Goal: Information Seeking & Learning: Learn about a topic

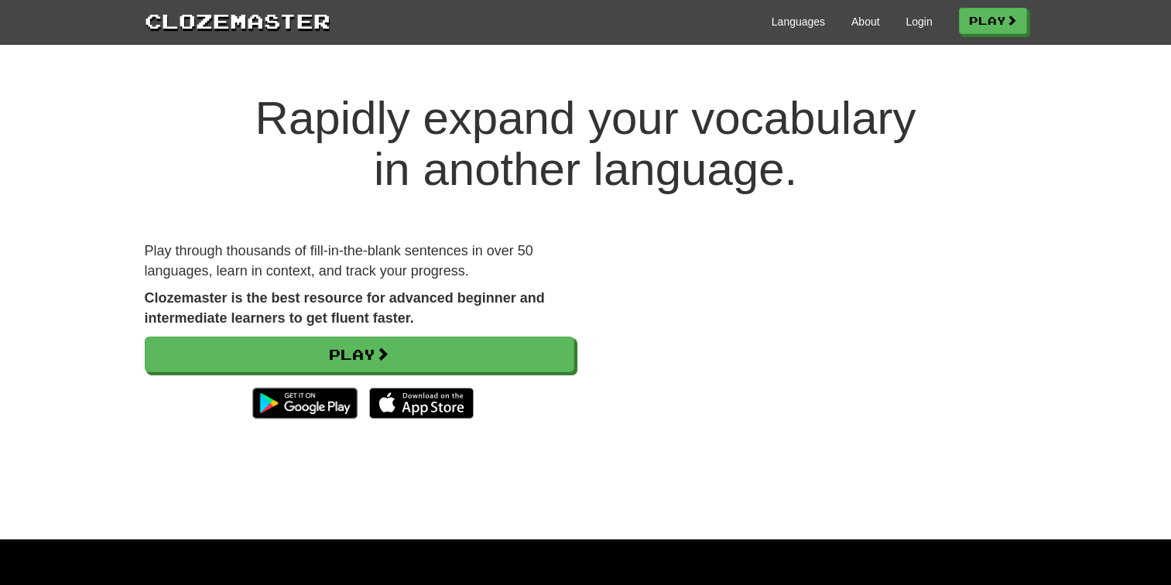
click at [846, 13] on div "Languages About Login Play" at bounding box center [679, 20] width 697 height 29
click at [851, 23] on link "About" at bounding box center [865, 21] width 29 height 15
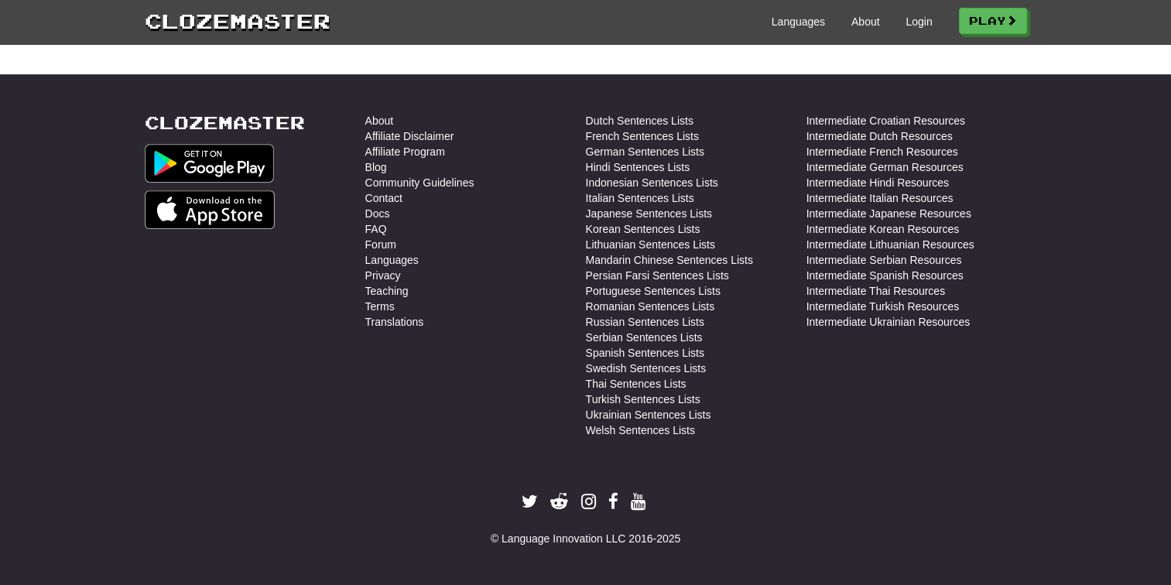
scroll to position [452, 0]
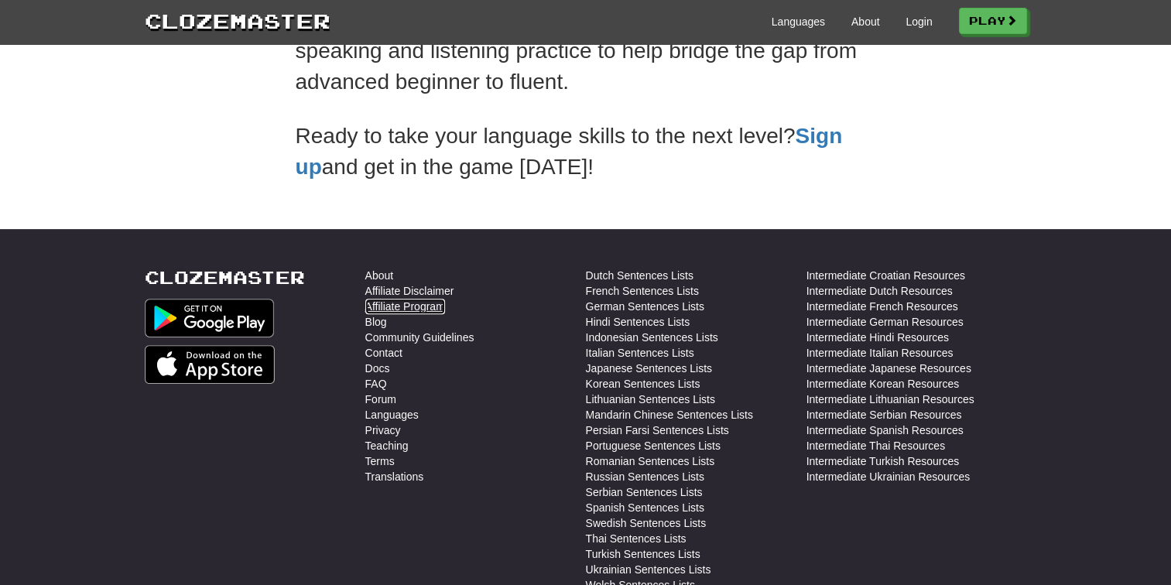
click at [409, 310] on link "Affiliate Program" at bounding box center [405, 306] width 80 height 15
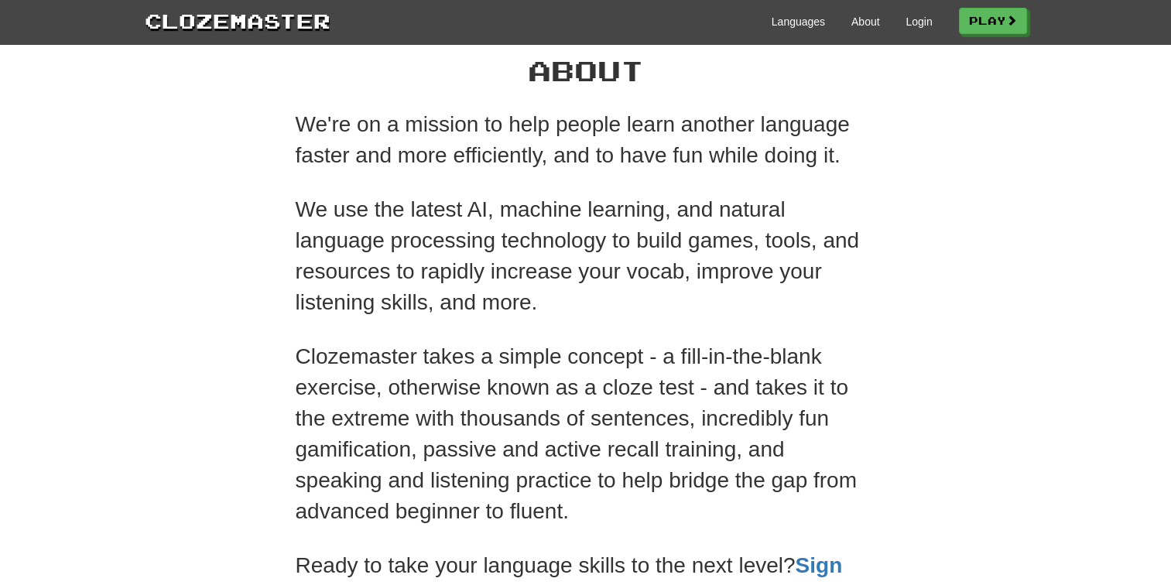
scroll to position [0, 0]
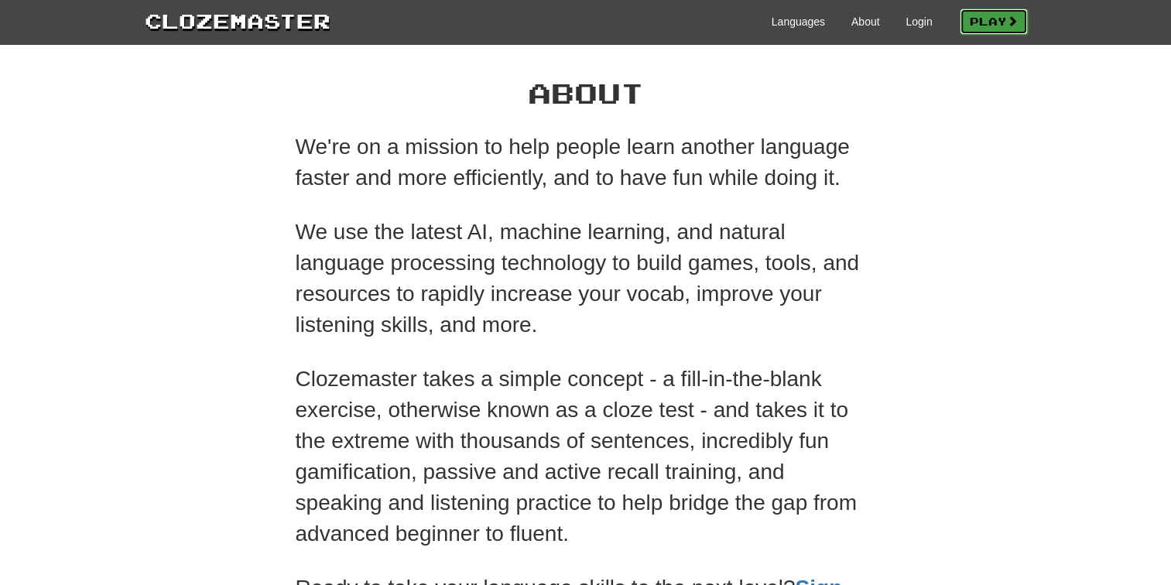
click at [972, 23] on link "Play" at bounding box center [994, 22] width 68 height 26
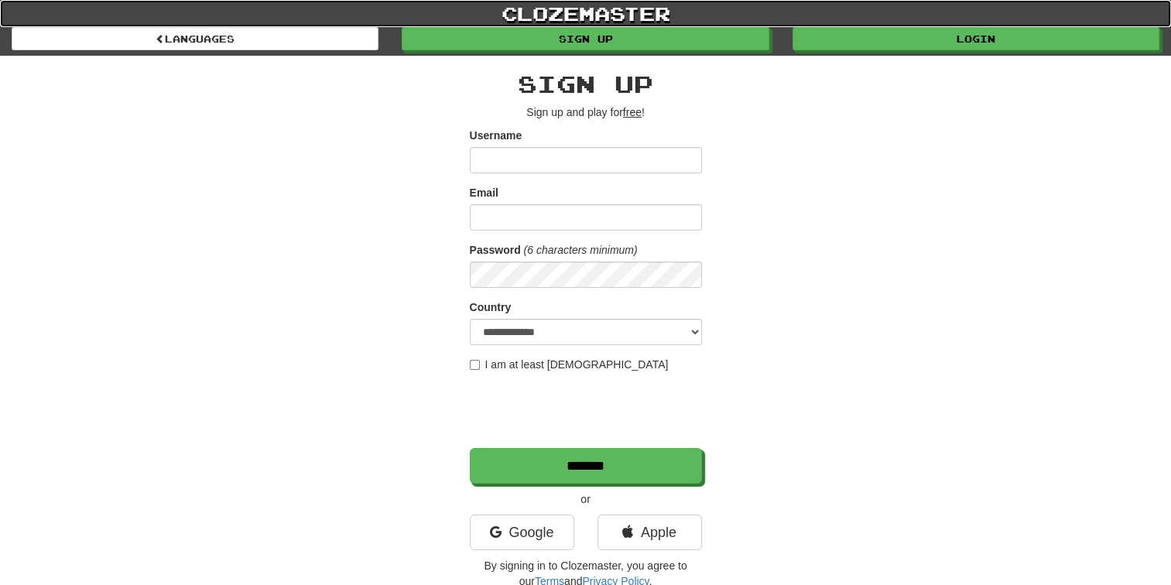
click at [573, 2] on link "clozemaster" at bounding box center [585, 13] width 1171 height 27
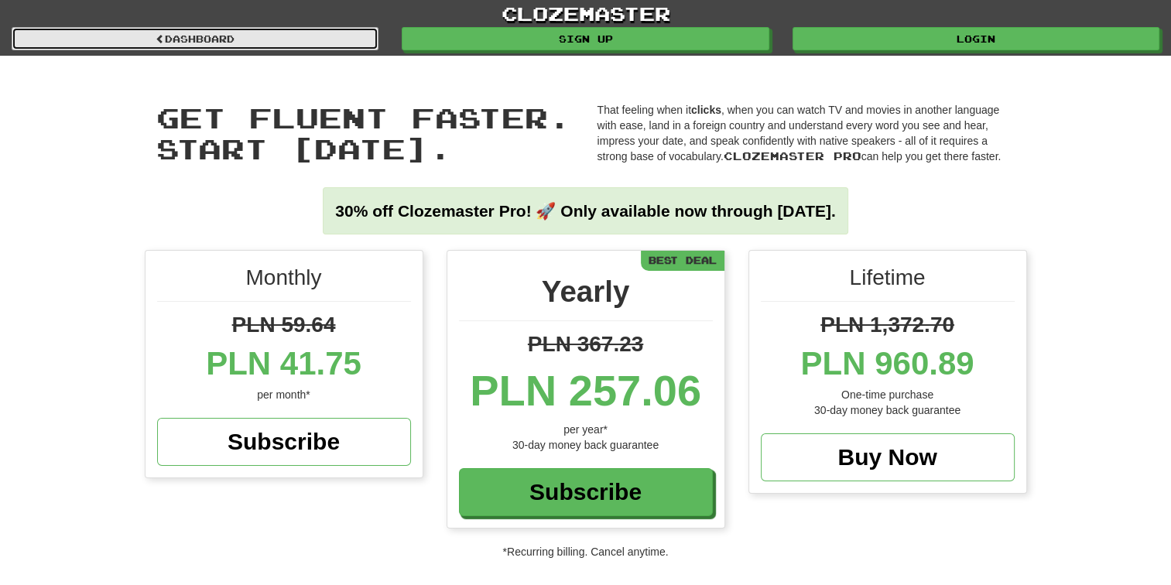
click at [283, 47] on link "Dashboard" at bounding box center [195, 38] width 367 height 23
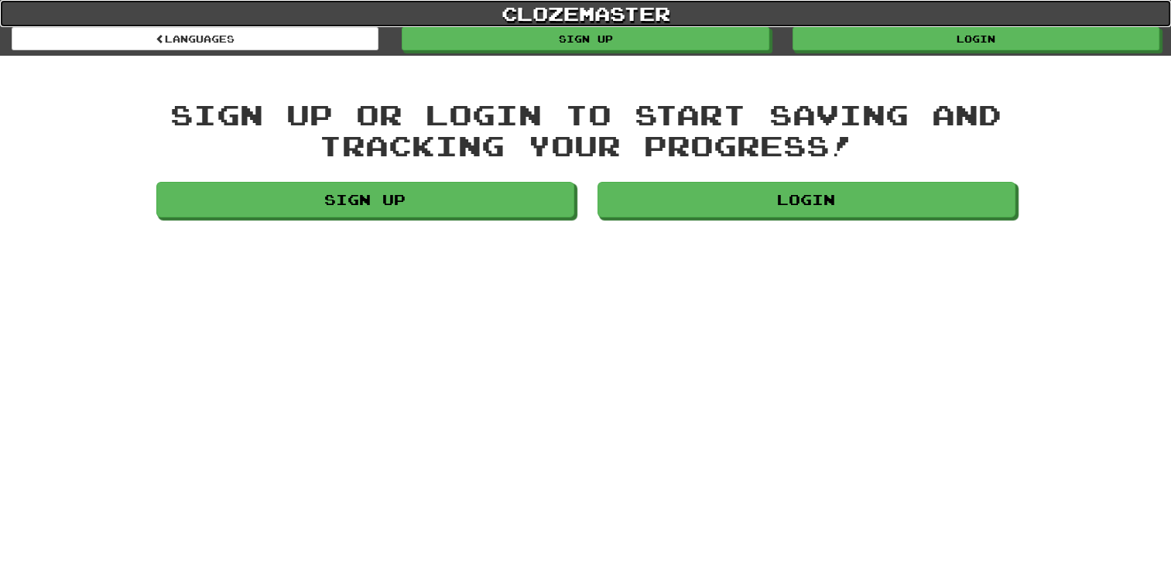
click at [489, 8] on link "clozemaster" at bounding box center [585, 13] width 1171 height 27
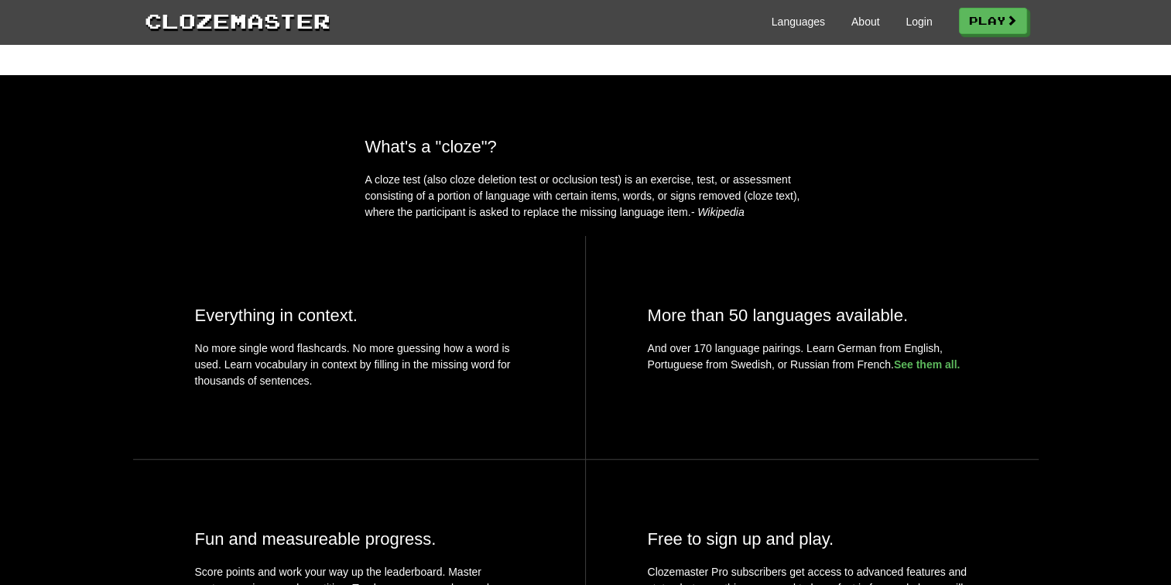
scroll to position [232, 0]
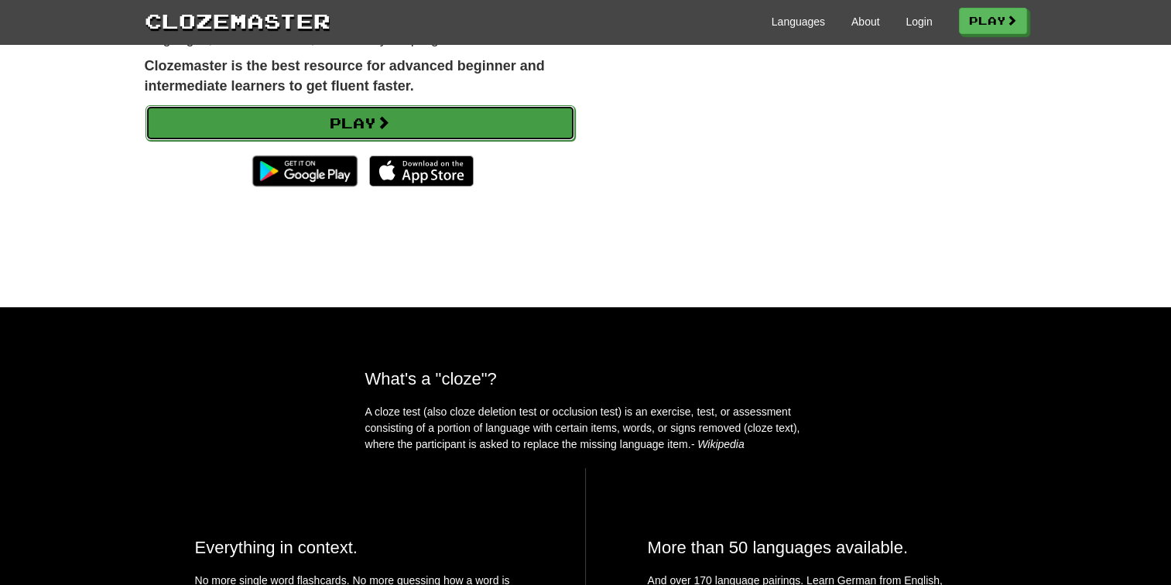
click at [288, 115] on link "Play" at bounding box center [361, 123] width 430 height 36
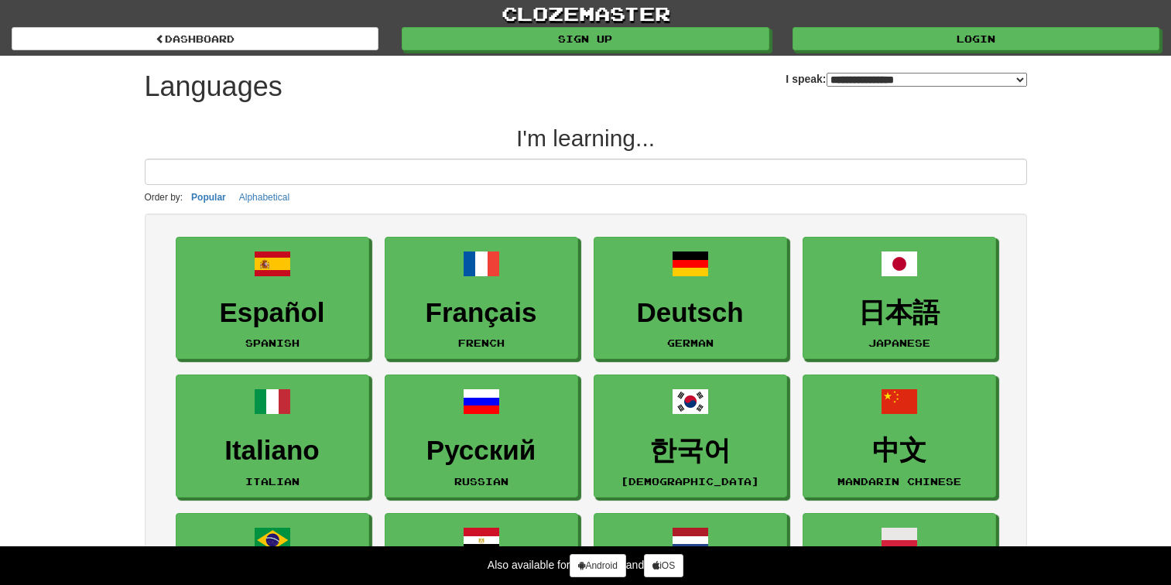
select select "*******"
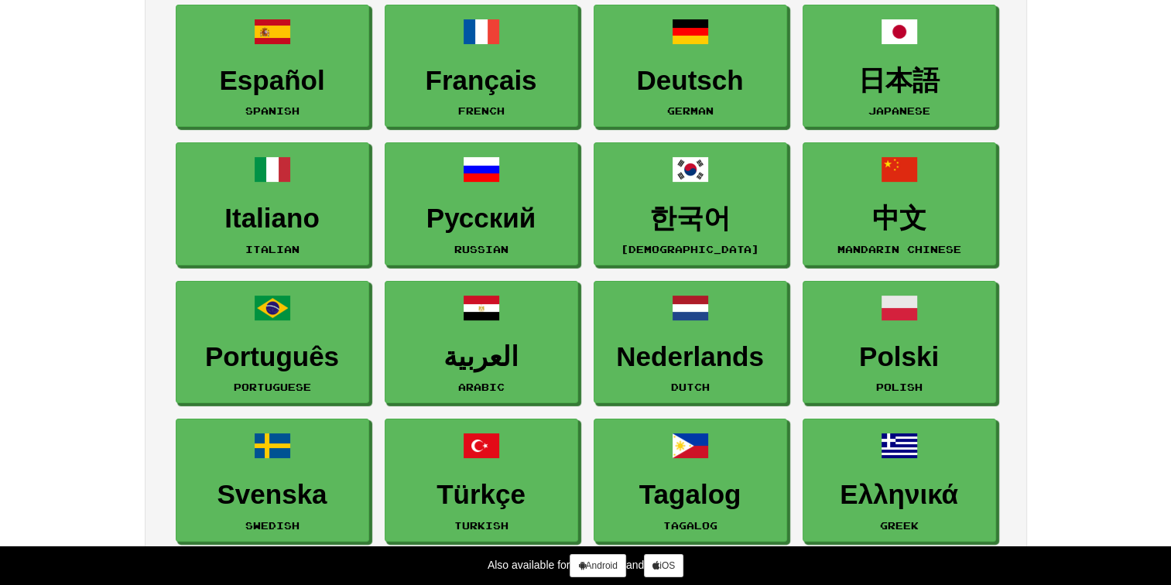
scroll to position [310, 0]
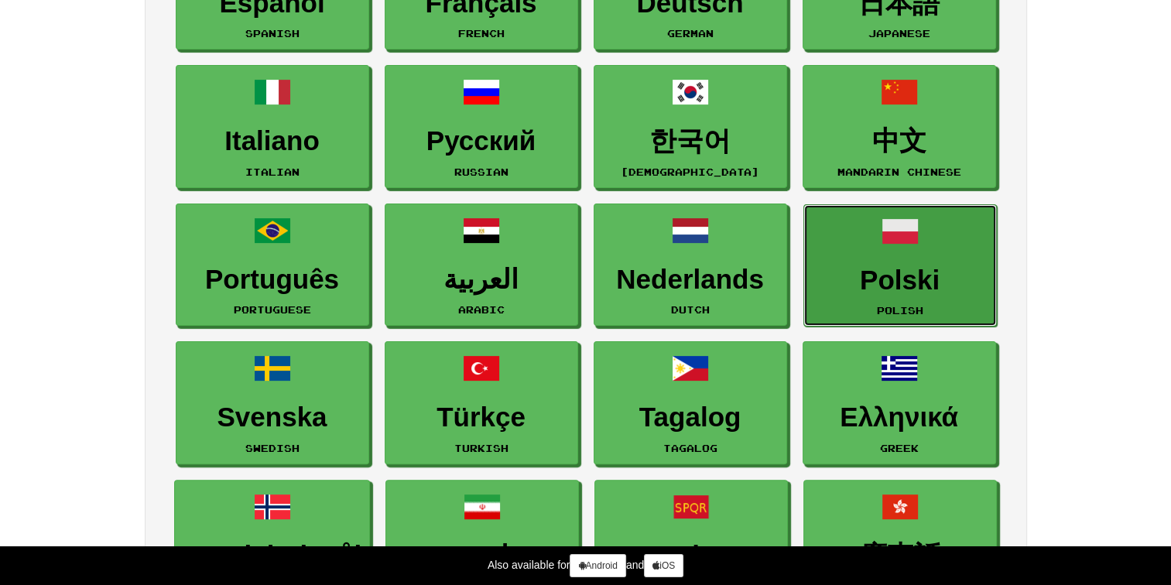
click at [947, 221] on link "Polski Polish" at bounding box center [900, 265] width 194 height 123
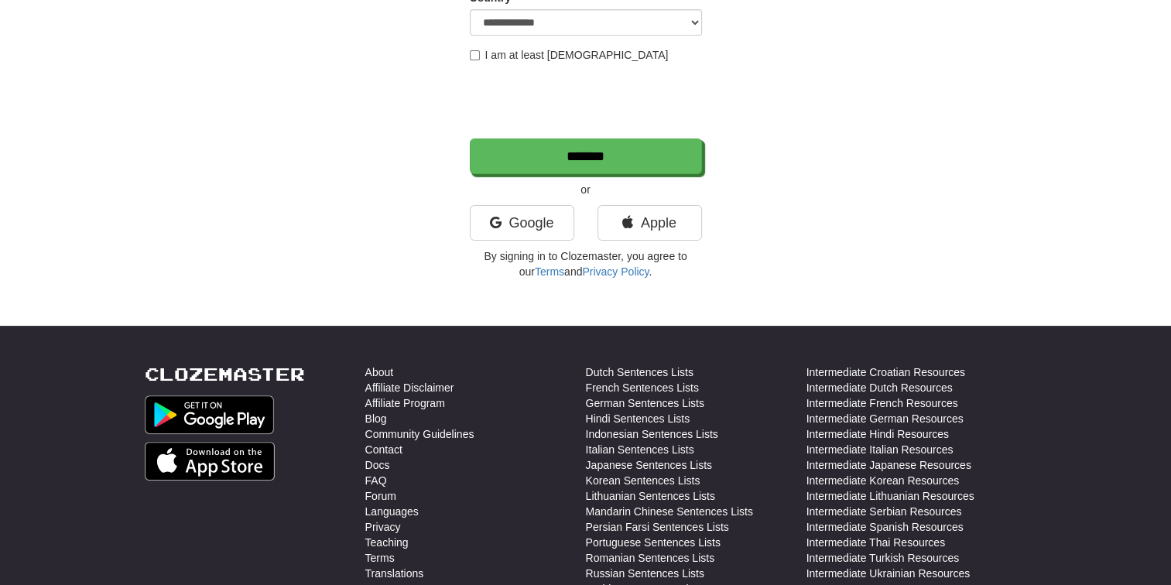
scroll to position [387, 0]
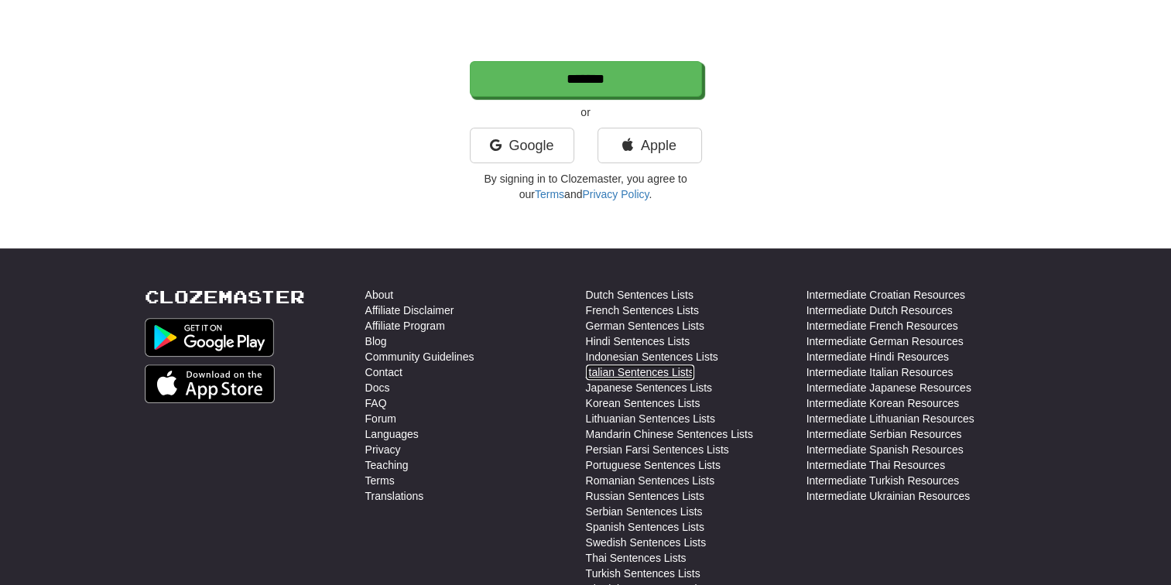
click at [591, 370] on link "Italian Sentences Lists" at bounding box center [640, 372] width 108 height 15
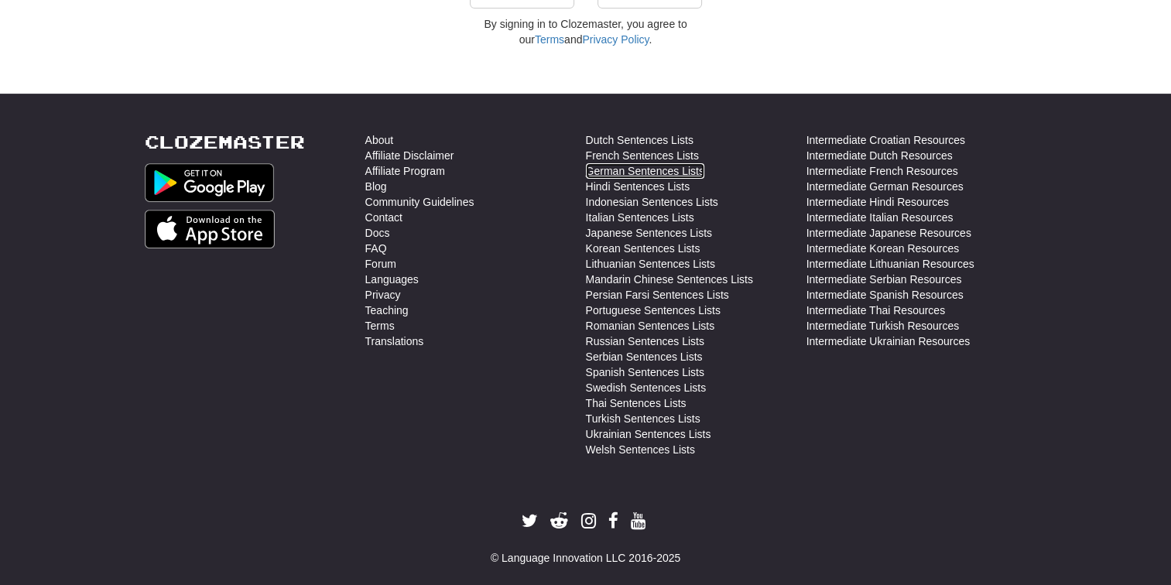
click at [647, 170] on link "German Sentences Lists" at bounding box center [645, 170] width 118 height 15
click at [614, 303] on link "Portuguese Sentences Lists" at bounding box center [653, 310] width 135 height 15
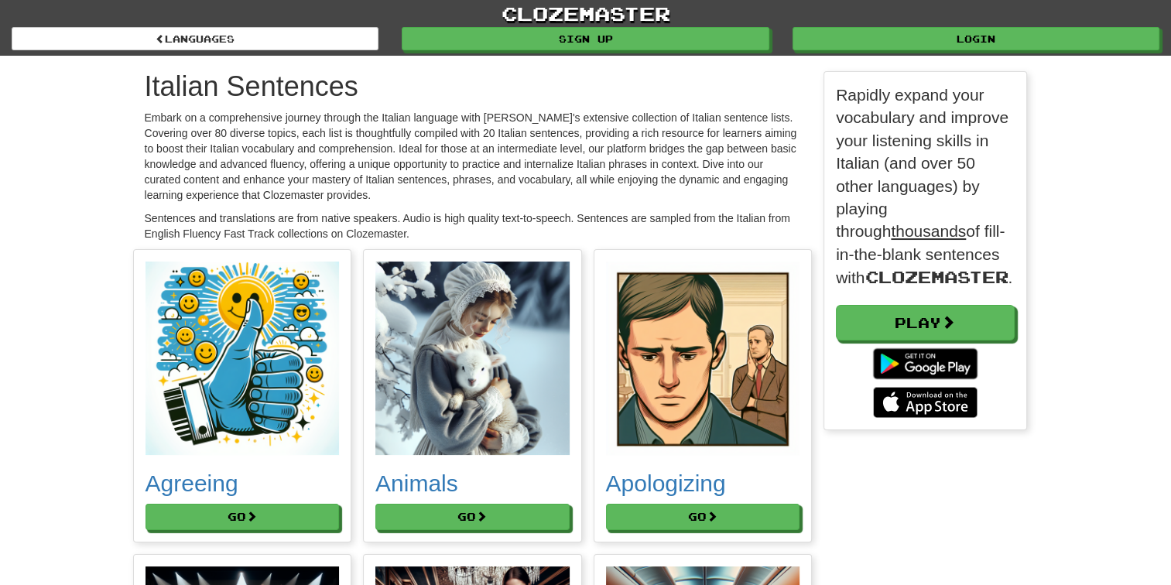
scroll to position [8834, 905]
click at [458, 513] on button "Go" at bounding box center [473, 518] width 194 height 26
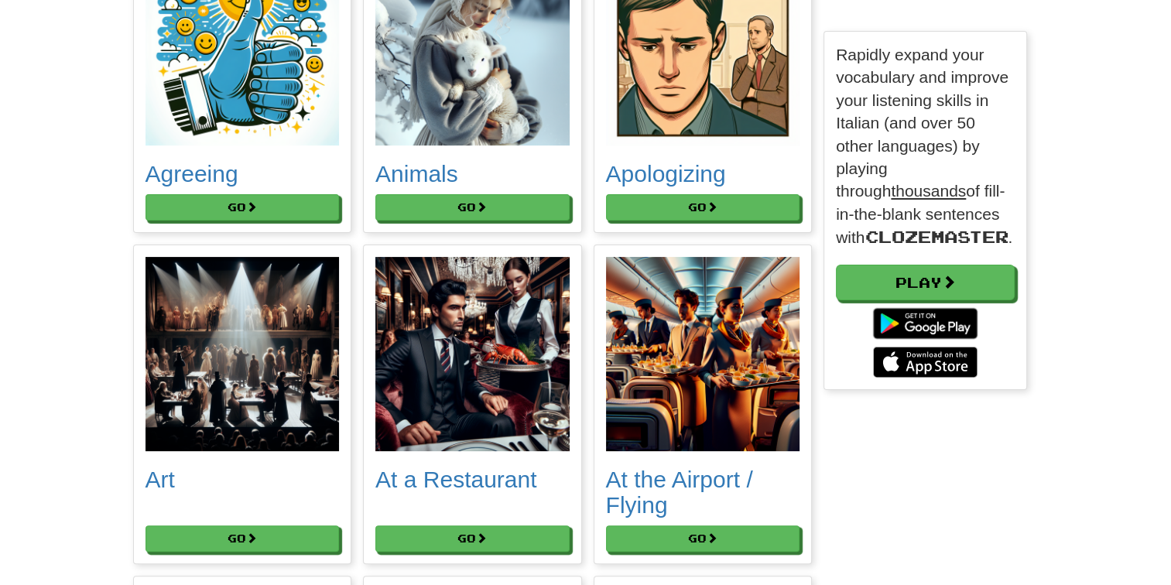
scroll to position [619, 0]
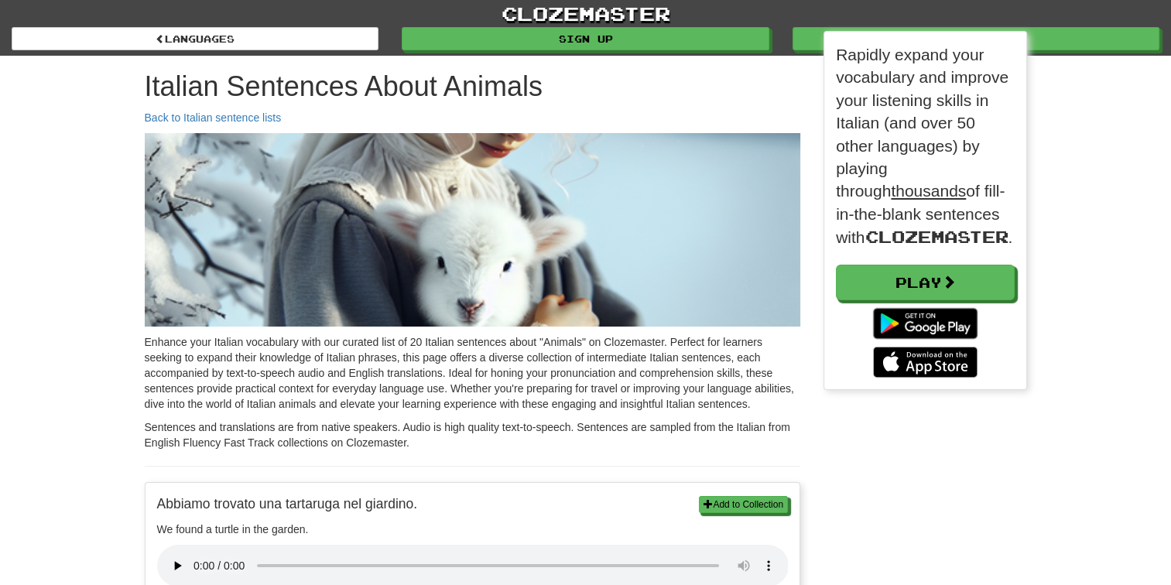
scroll to position [389, 204]
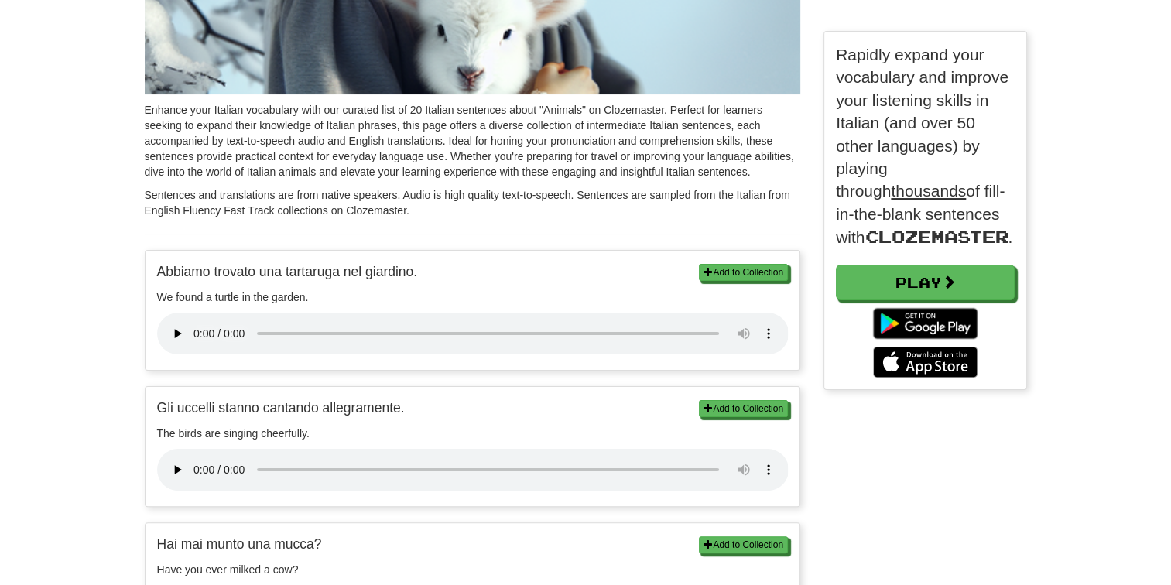
click at [410, 277] on p "Abbiamo trovato una tartaruga nel giardino." at bounding box center [473, 271] width 632 height 19
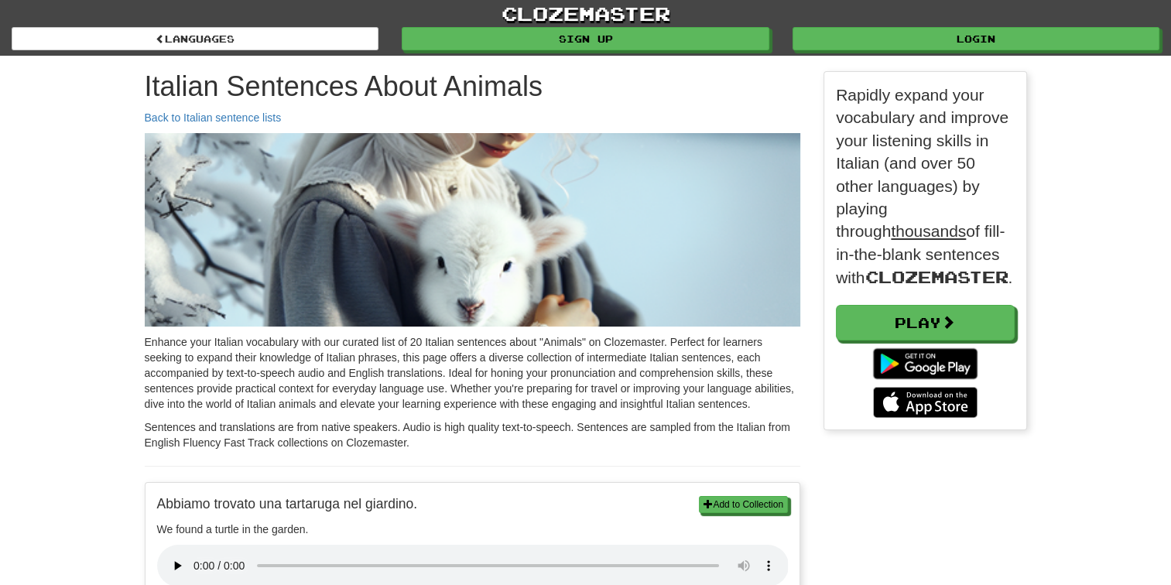
scroll to position [8, 8]
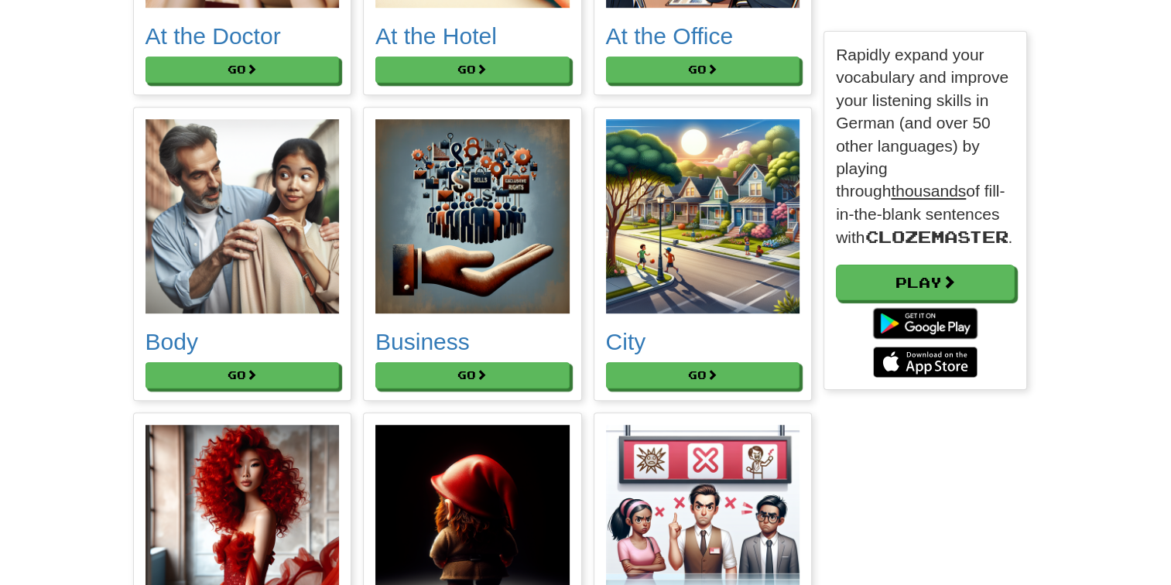
scroll to position [1703, 0]
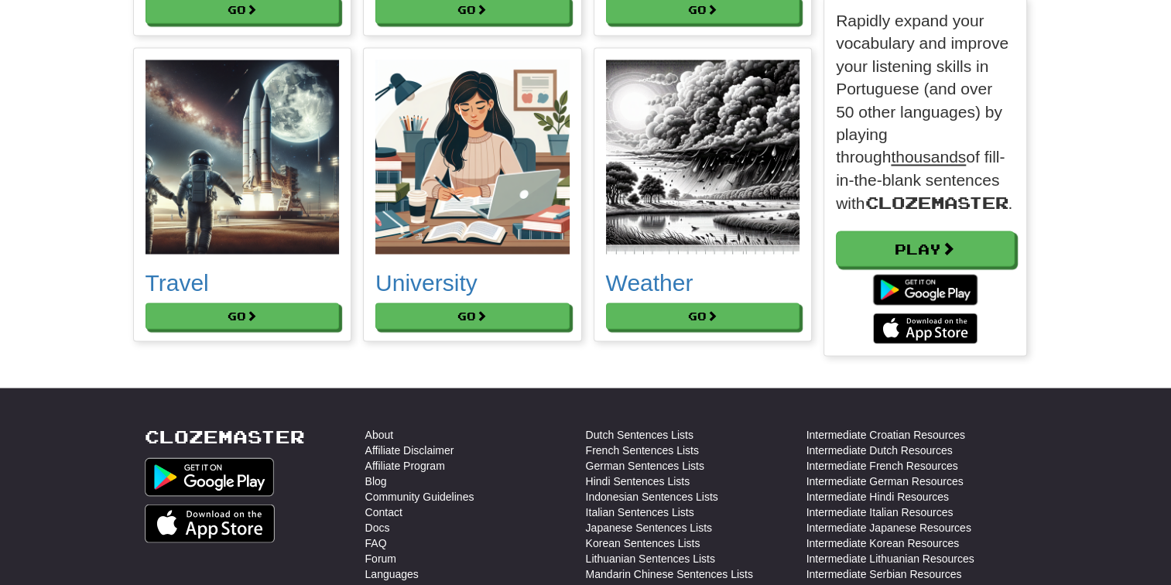
scroll to position [8, 8]
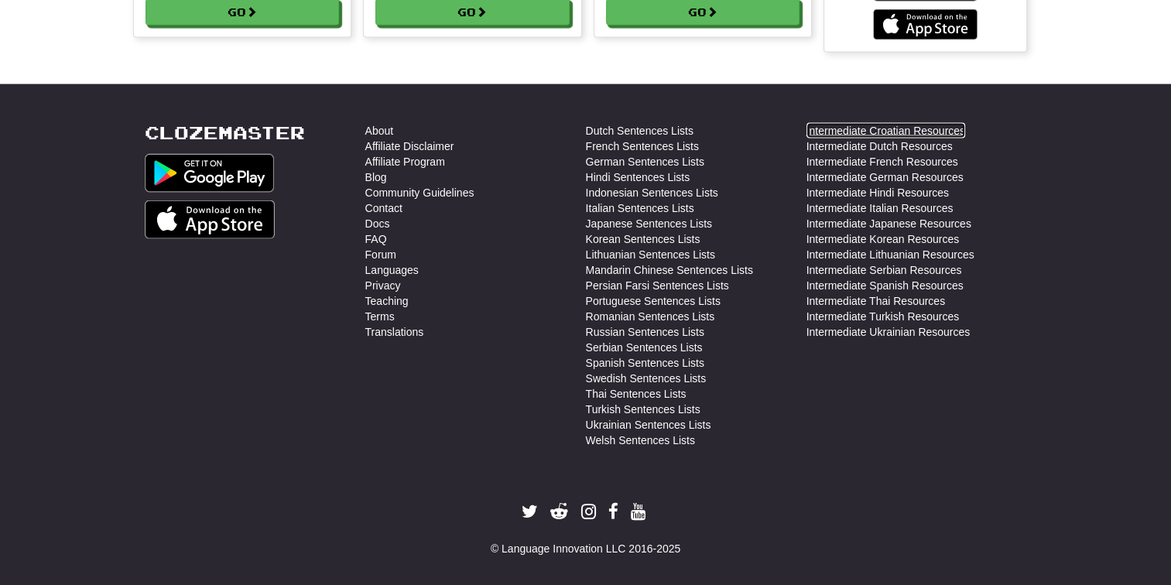
click at [942, 123] on link "Intermediate Croatian Resources" at bounding box center [886, 130] width 159 height 15
click at [386, 247] on link "Forum" at bounding box center [380, 254] width 31 height 15
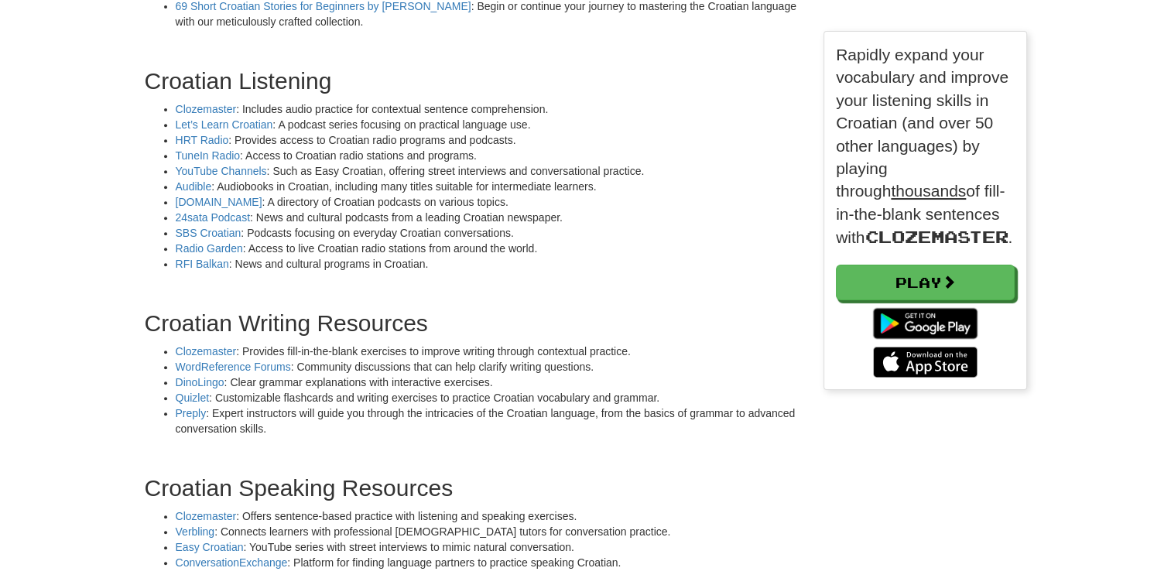
scroll to position [1239, 0]
